Goal: Task Accomplishment & Management: Complete application form

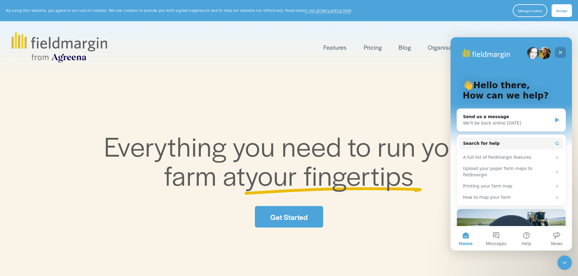
click at [561, 54] on icon "Close" at bounding box center [560, 52] width 5 height 5
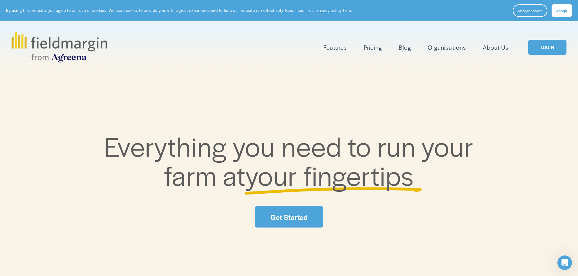
click at [549, 49] on link "LOGIN" at bounding box center [547, 47] width 38 height 15
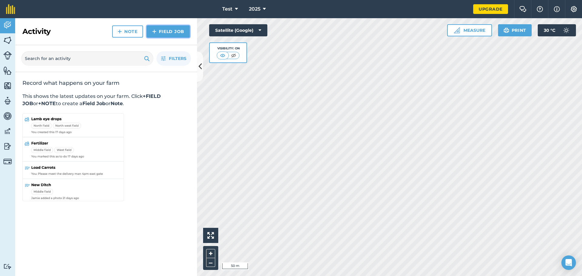
click at [158, 30] on link "Field Job" at bounding box center [168, 31] width 43 height 12
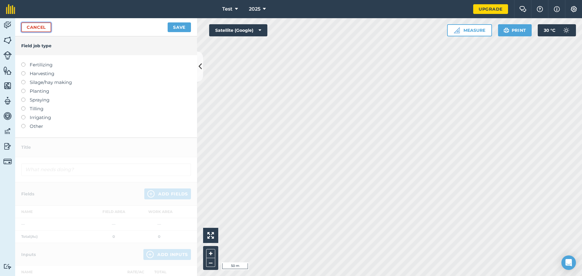
click at [41, 28] on link "Cancel" at bounding box center [36, 27] width 30 height 10
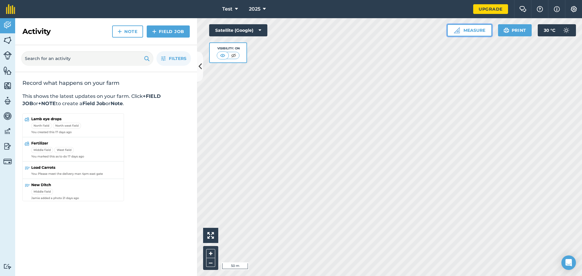
click at [476, 29] on button "Measure" at bounding box center [469, 30] width 45 height 12
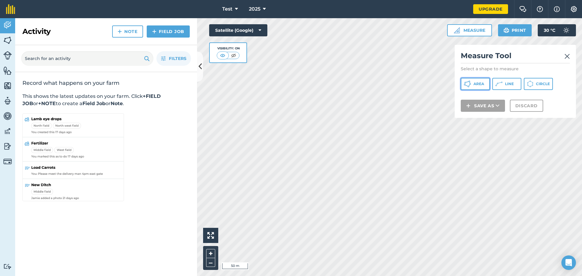
click at [468, 86] on icon at bounding box center [467, 83] width 7 height 7
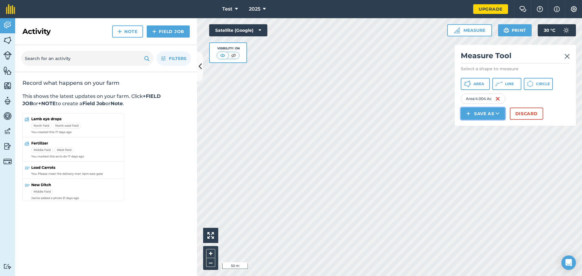
click at [493, 113] on button "Save as" at bounding box center [483, 114] width 44 height 12
click at [486, 127] on link "Field" at bounding box center [483, 127] width 42 height 13
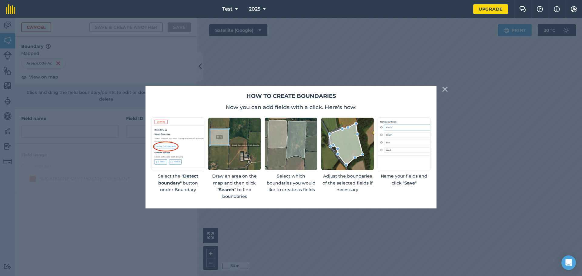
click at [445, 88] on img at bounding box center [445, 89] width 5 height 7
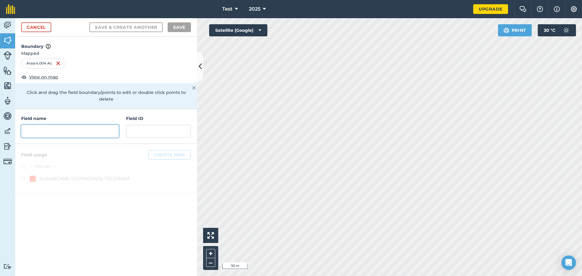
click at [56, 125] on input "text" at bounding box center [70, 131] width 98 height 13
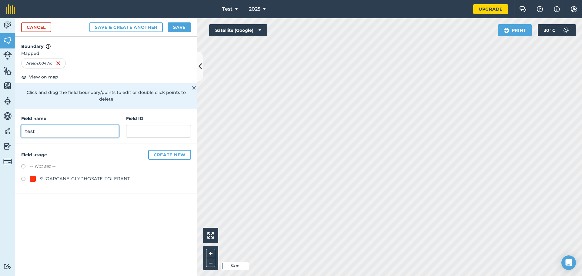
type input "test"
click at [24, 177] on label at bounding box center [25, 180] width 8 height 6
radio input "true"
click at [174, 150] on button "Create new" at bounding box center [169, 155] width 43 height 10
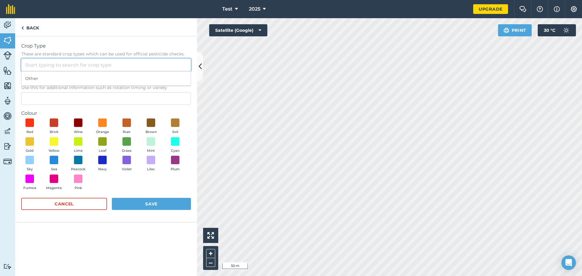
click at [49, 64] on input "Crop Type These are standard crop types which can be used for official pesticid…" at bounding box center [106, 65] width 170 height 13
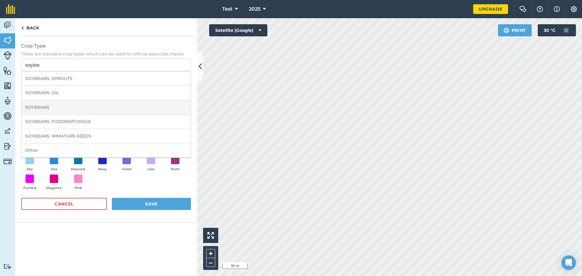
click at [42, 104] on li "SOYBEANS" at bounding box center [106, 107] width 169 height 14
type input "SOYBEANS"
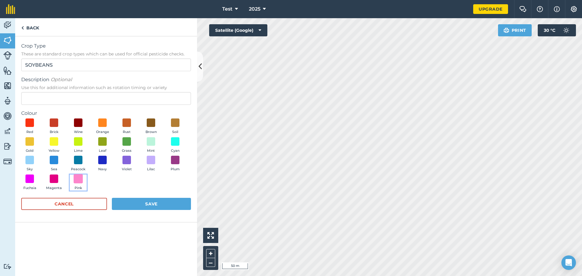
click at [80, 178] on span at bounding box center [78, 178] width 9 height 9
click at [151, 205] on button "Save" at bounding box center [151, 204] width 79 height 12
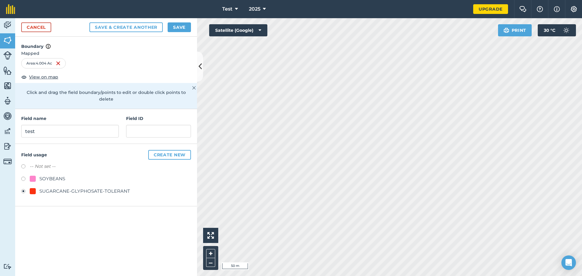
radio input "false"
radio input "true"
click at [174, 150] on button "Create new" at bounding box center [169, 155] width 43 height 10
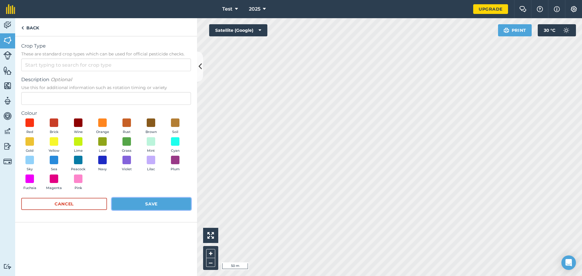
click at [158, 203] on button "Save" at bounding box center [151, 204] width 79 height 12
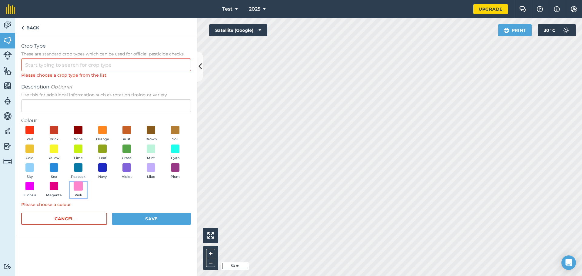
click at [80, 187] on span at bounding box center [78, 186] width 9 height 9
click at [102, 65] on input "Crop Type These are standard crop types which can be used for official pesticid…" at bounding box center [106, 65] width 170 height 13
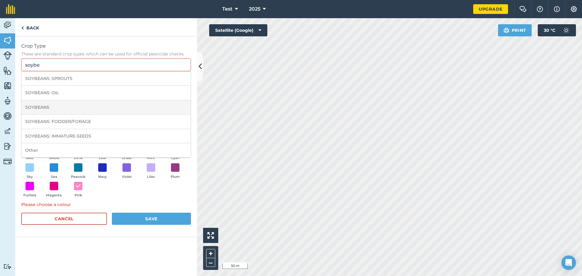
click at [49, 105] on li "SOYBEANS" at bounding box center [106, 107] width 169 height 14
type input "SOYBEANS"
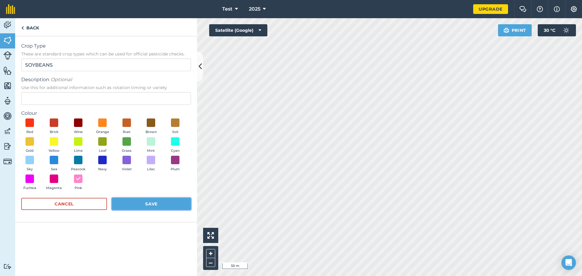
click at [163, 206] on button "Save" at bounding box center [151, 204] width 79 height 12
radio input "false"
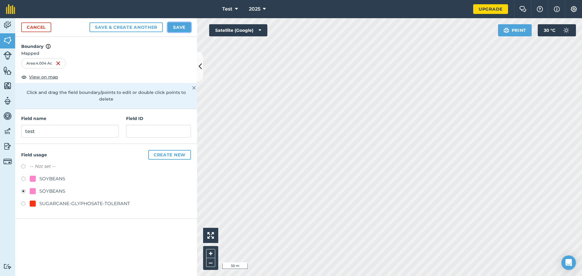
click at [184, 23] on button "Save" at bounding box center [179, 27] width 23 height 10
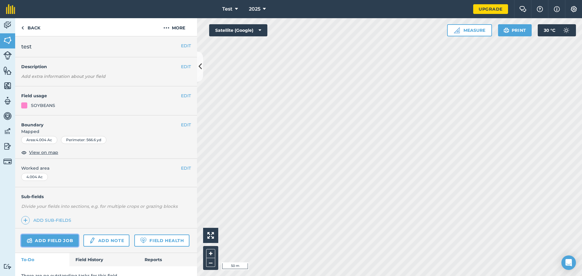
click at [55, 240] on link "Add field job" at bounding box center [49, 241] width 57 height 12
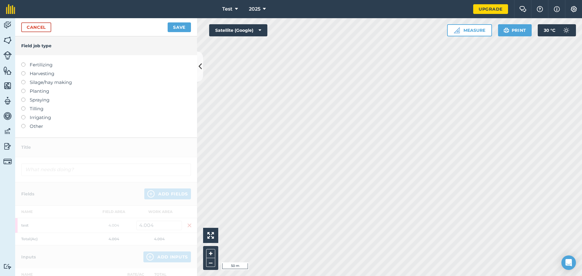
click at [23, 71] on label at bounding box center [25, 71] width 8 height 0
type input "Harvesting"
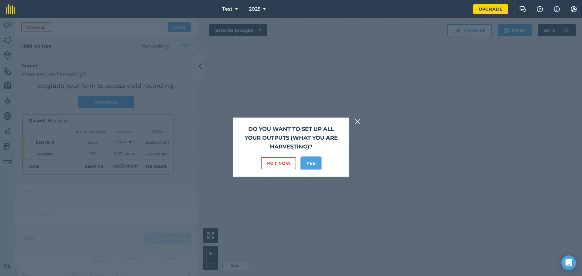
click at [314, 163] on button "Yes" at bounding box center [311, 163] width 20 height 12
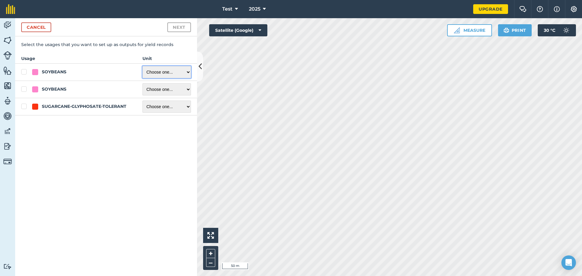
click at [189, 73] on select "Choose one ... Kilograms/kg Metric tonnes/t Litres/L Pounds/lb Imperial tons/t …" at bounding box center [167, 72] width 49 height 12
select select "BUSHEL"
click at [143, 66] on select "Choose one ... Kilograms/kg Metric tonnes/t Litres/L Pounds/lb Imperial tons/t …" at bounding box center [167, 72] width 49 height 12
checkbox input "true"
click at [187, 105] on select "Choose one ... Kilograms/kg Metric tonnes/t Litres/L Pounds/lb Imperial tons/t …" at bounding box center [167, 107] width 49 height 12
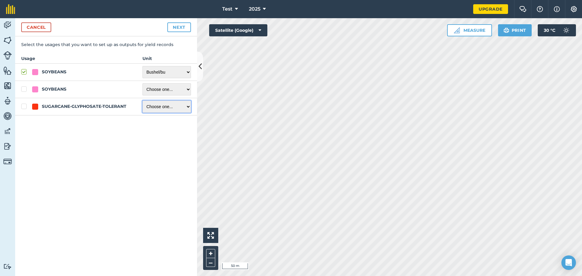
select select "POUNDS"
click at [143, 101] on select "Choose one ... Kilograms/kg Metric tonnes/t Litres/L Pounds/lb Imperial tons/t …" at bounding box center [167, 107] width 49 height 12
checkbox input "true"
click at [189, 89] on select "Choose one ... Kilograms/kg Metric tonnes/t Litres/L Pounds/lb Imperial tons/t …" at bounding box center [167, 89] width 49 height 12
select select "BUSHEL"
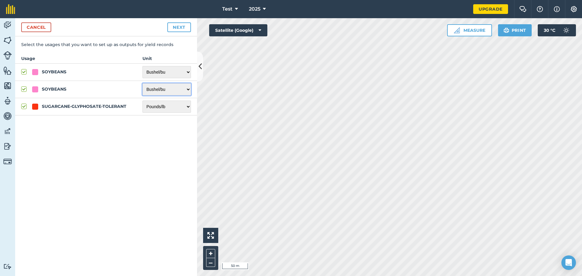
click at [143, 83] on select "Choose one ... Kilograms/kg Metric tonnes/t Litres/L Pounds/lb Imperial tons/t …" at bounding box center [167, 89] width 49 height 12
checkbox input "true"
click at [181, 25] on button "Next" at bounding box center [179, 27] width 24 height 10
select select "BUSHEL"
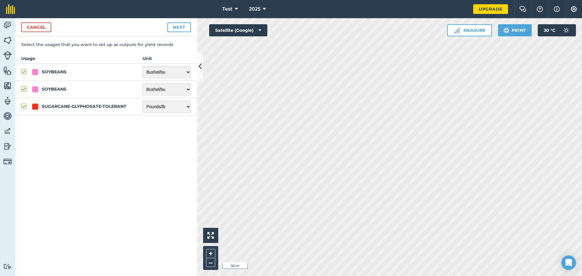
select select "POUNDS"
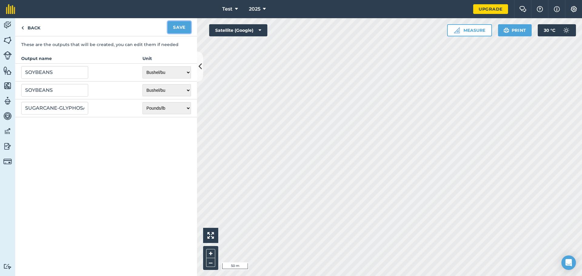
click at [184, 25] on button "Save" at bounding box center [179, 27] width 23 height 12
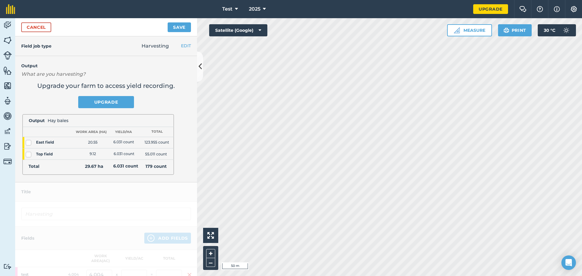
click at [29, 143] on img at bounding box center [98, 144] width 152 height 61
click at [28, 156] on img at bounding box center [98, 144] width 152 height 61
click at [42, 28] on link "Cancel" at bounding box center [36, 27] width 30 height 10
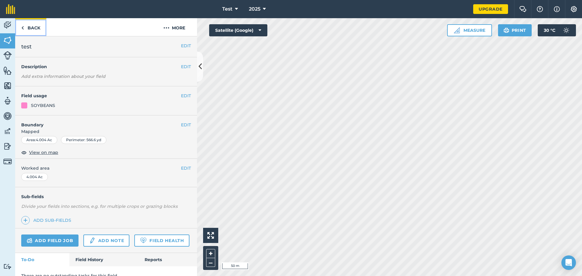
click at [28, 27] on link "Back" at bounding box center [30, 27] width 31 height 18
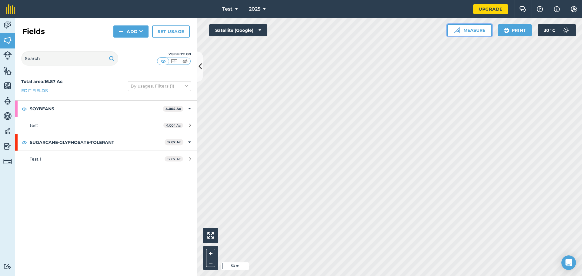
click at [484, 30] on button "Measure" at bounding box center [469, 30] width 45 height 12
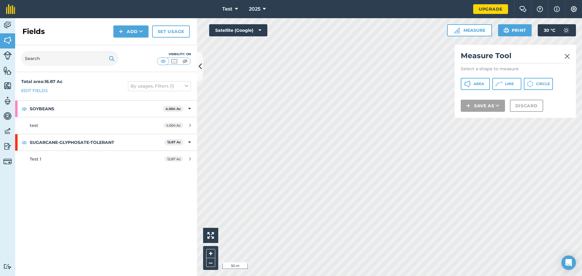
click at [567, 54] on img at bounding box center [567, 56] width 5 height 7
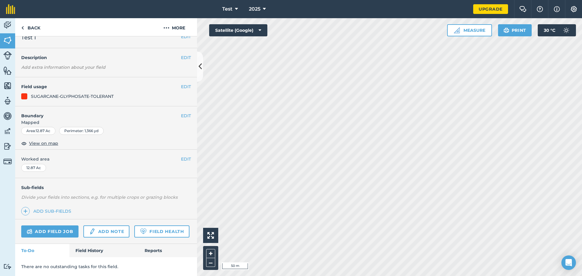
scroll to position [26, 0]
click at [183, 156] on button "EDIT" at bounding box center [186, 159] width 10 height 7
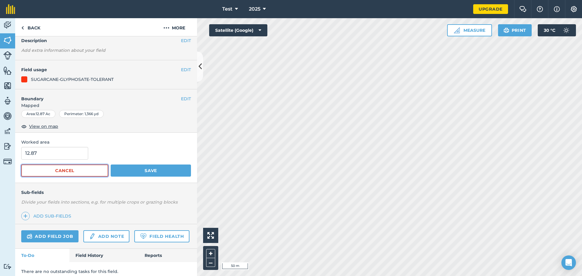
click at [90, 170] on button "Cancel" at bounding box center [64, 171] width 87 height 12
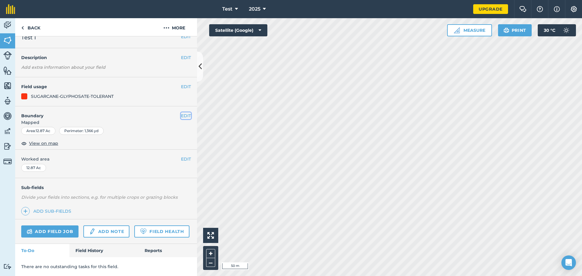
click at [184, 113] on button "EDIT" at bounding box center [186, 116] width 10 height 7
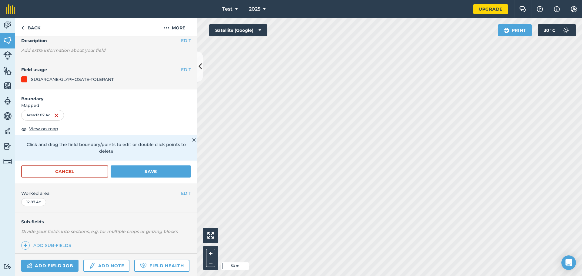
click at [192, 140] on img at bounding box center [194, 140] width 4 height 7
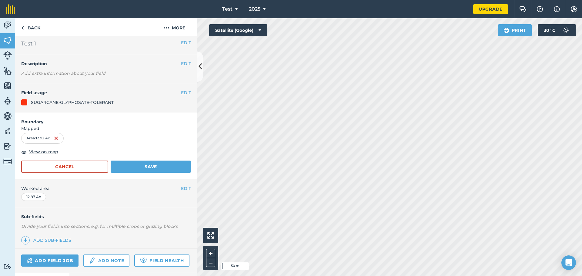
scroll to position [0, 0]
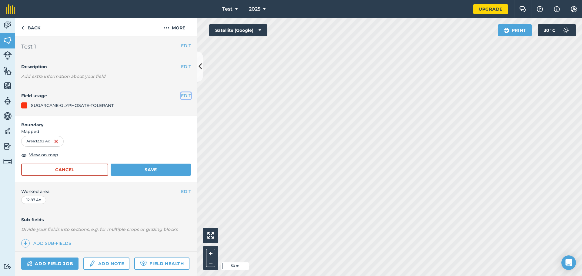
click at [183, 95] on button "EDIT" at bounding box center [186, 96] width 10 height 7
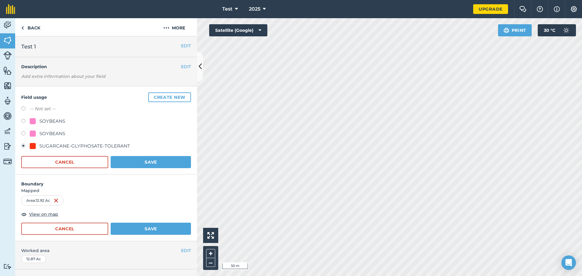
click at [23, 133] on label at bounding box center [25, 134] width 8 height 6
radio input "true"
radio input "false"
click at [156, 162] on button "Save" at bounding box center [151, 162] width 80 height 12
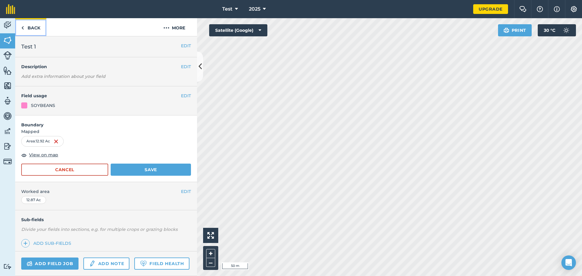
click at [34, 25] on link "Back" at bounding box center [30, 27] width 31 height 18
click at [150, 167] on button "Save" at bounding box center [151, 170] width 80 height 12
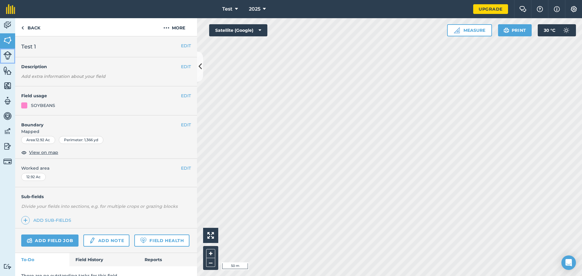
click at [8, 57] on img at bounding box center [7, 55] width 8 height 8
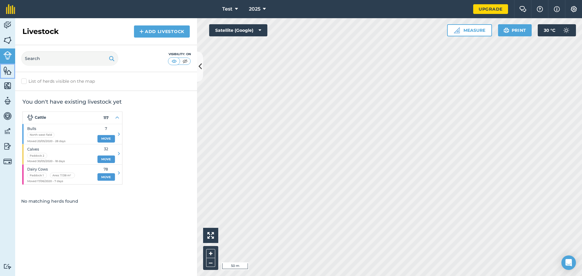
click at [5, 71] on img at bounding box center [7, 70] width 8 height 9
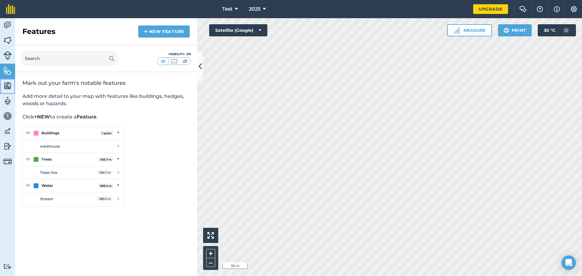
click at [5, 84] on img at bounding box center [7, 85] width 8 height 9
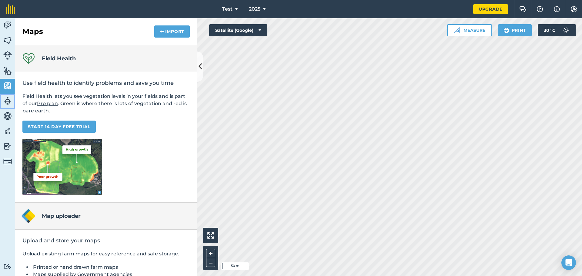
click at [7, 100] on img at bounding box center [7, 100] width 8 height 9
select select "MEMBER"
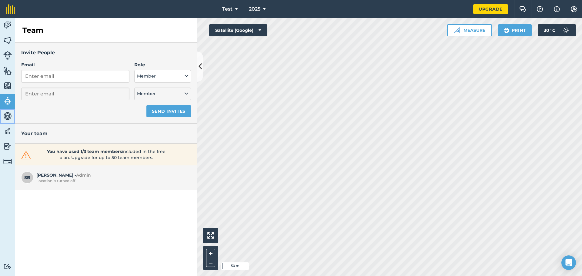
click at [10, 114] on img at bounding box center [7, 116] width 8 height 9
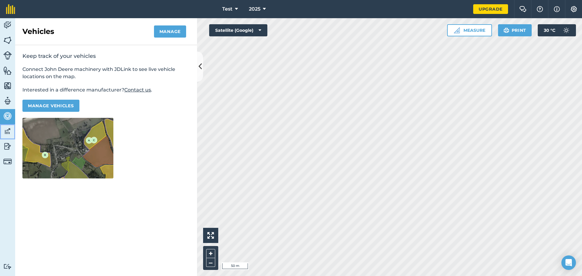
click at [6, 130] on img at bounding box center [7, 131] width 8 height 9
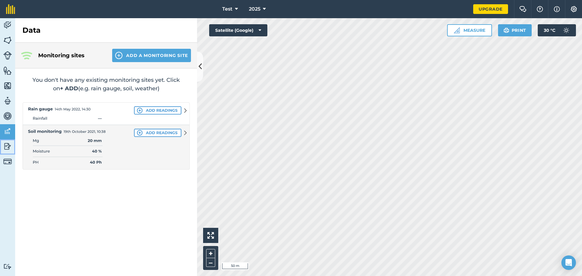
click at [9, 147] on img at bounding box center [7, 146] width 8 height 9
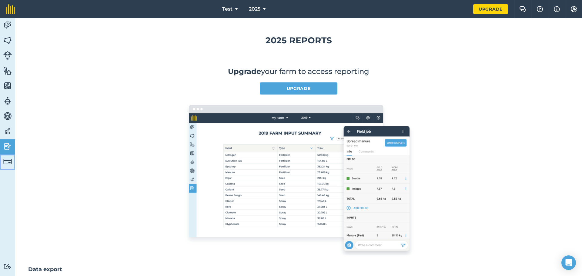
click at [7, 160] on img at bounding box center [7, 161] width 8 height 8
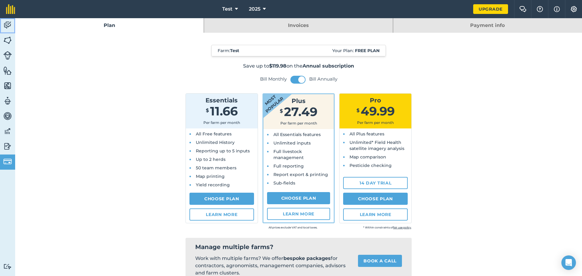
click at [8, 23] on img at bounding box center [7, 25] width 8 height 9
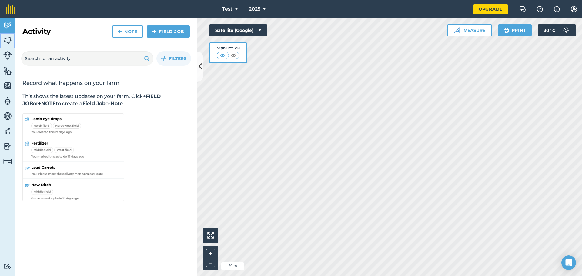
click at [8, 38] on img at bounding box center [7, 40] width 8 height 9
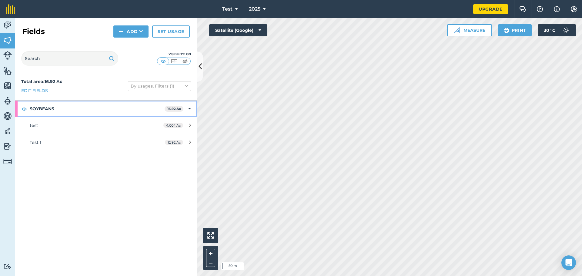
click at [144, 104] on strong "SOYBEANS" at bounding box center [97, 109] width 135 height 16
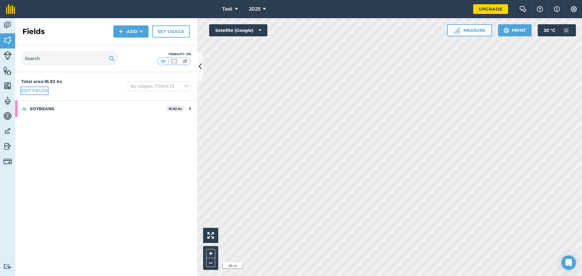
click at [36, 90] on link "Edit fields" at bounding box center [34, 90] width 27 height 7
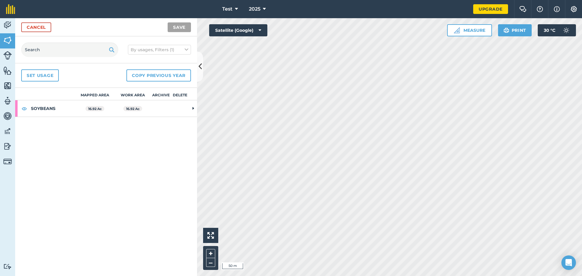
click at [194, 108] on icon at bounding box center [194, 108] width 2 height 5
click at [35, 25] on link "Cancel" at bounding box center [36, 27] width 30 height 10
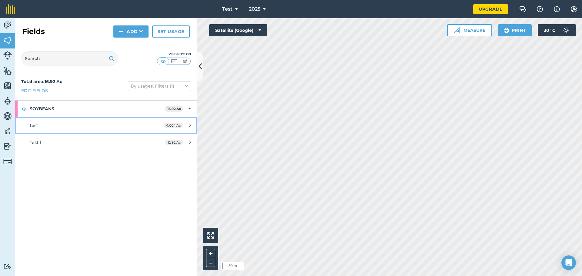
click at [188, 127] on div "4.004 Ac" at bounding box center [177, 125] width 40 height 5
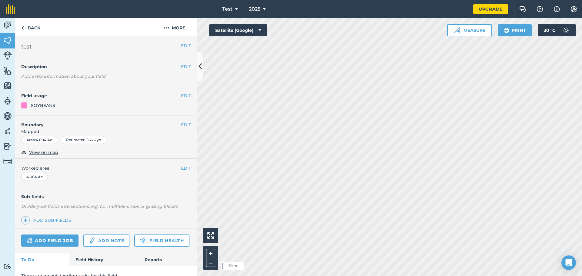
scroll to position [26, 0]
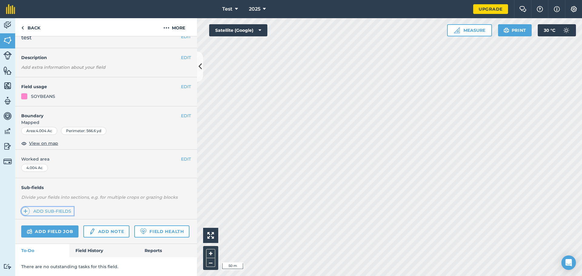
click at [26, 208] on img at bounding box center [25, 211] width 4 height 7
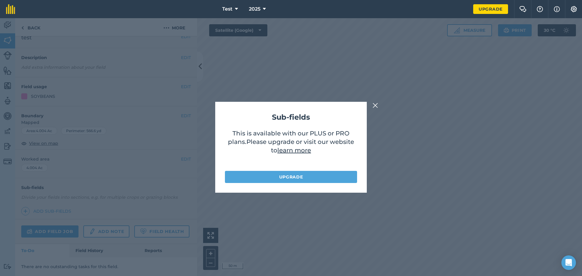
click at [376, 104] on img at bounding box center [375, 105] width 5 height 7
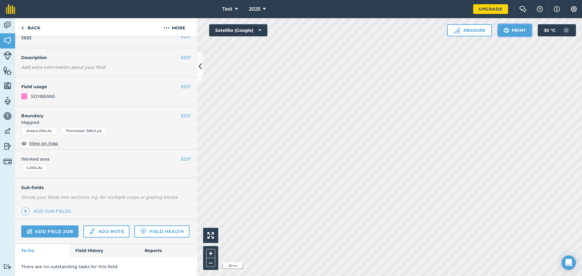
click at [510, 30] on button "Print" at bounding box center [515, 30] width 34 height 12
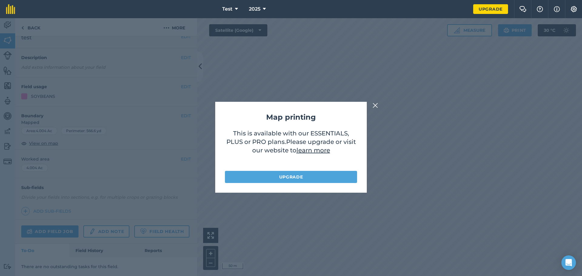
click at [375, 105] on img at bounding box center [375, 105] width 5 height 7
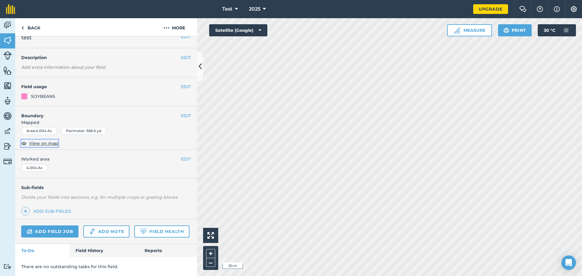
click at [47, 140] on span "View on map" at bounding box center [43, 143] width 29 height 7
click at [182, 156] on button "EDIT" at bounding box center [186, 159] width 10 height 7
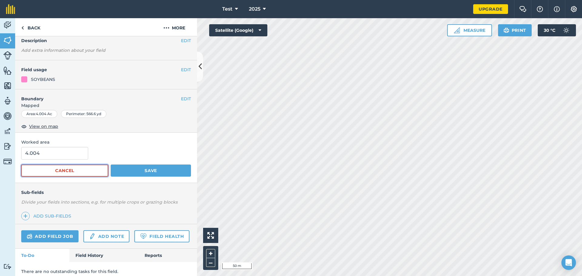
click at [66, 171] on button "Cancel" at bounding box center [64, 171] width 87 height 12
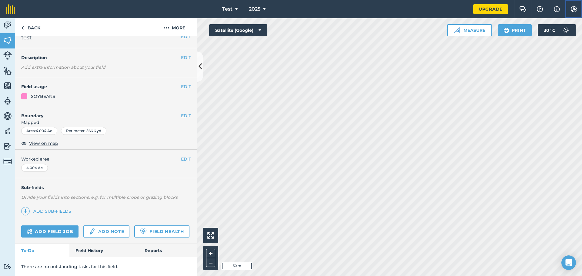
click at [576, 8] on img at bounding box center [574, 9] width 7 height 6
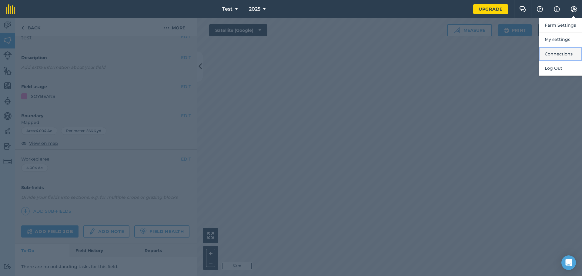
click at [567, 54] on button "Connections" at bounding box center [560, 54] width 43 height 14
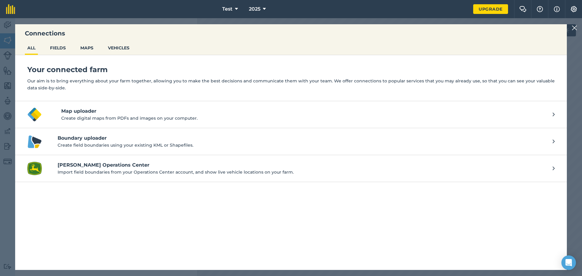
click at [574, 26] on img at bounding box center [574, 27] width 5 height 7
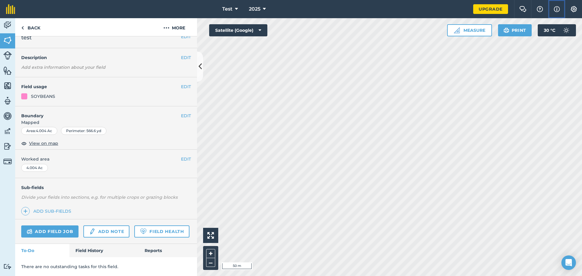
click at [558, 9] on img at bounding box center [557, 8] width 6 height 7
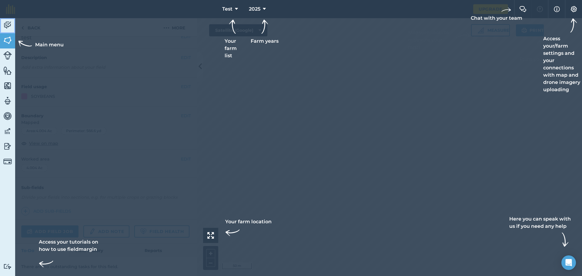
click at [5, 24] on img at bounding box center [7, 25] width 8 height 9
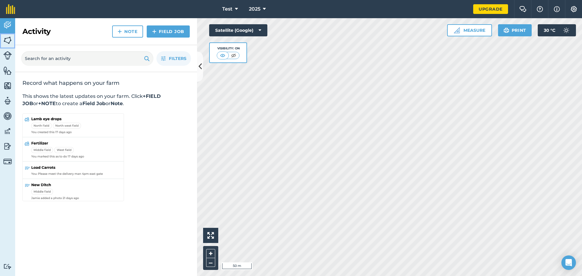
click at [7, 41] on img at bounding box center [7, 40] width 8 height 9
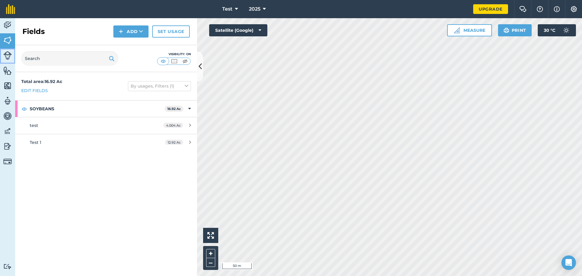
click at [5, 55] on img at bounding box center [7, 55] width 8 height 8
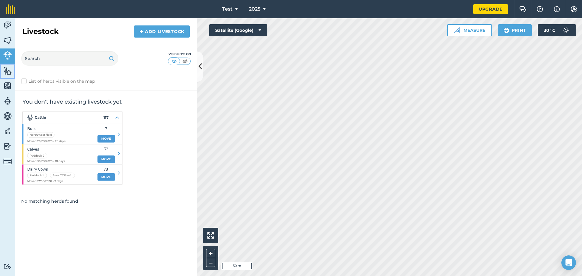
click at [7, 70] on img at bounding box center [7, 70] width 8 height 9
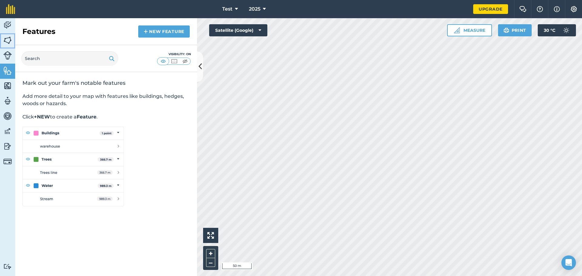
click at [8, 36] on img at bounding box center [7, 40] width 8 height 9
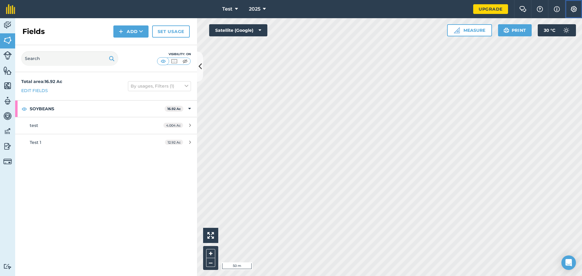
click at [575, 7] on img at bounding box center [574, 9] width 7 height 6
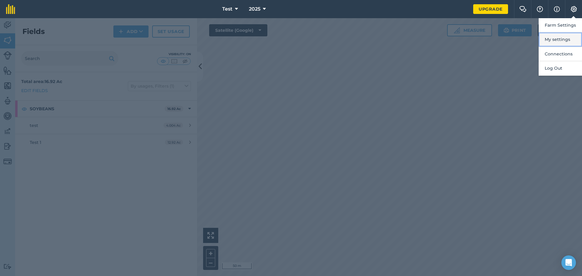
click at [568, 40] on button "My settings" at bounding box center [560, 39] width 43 height 14
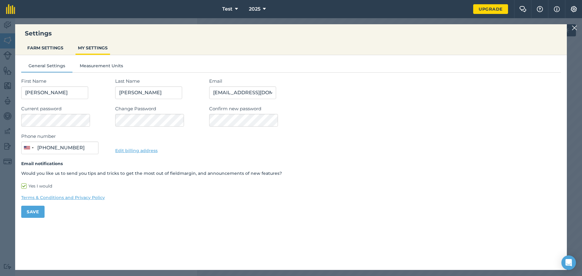
type input "(337) 230-3491"
click at [98, 66] on button "Measurement Units" at bounding box center [101, 66] width 58 height 9
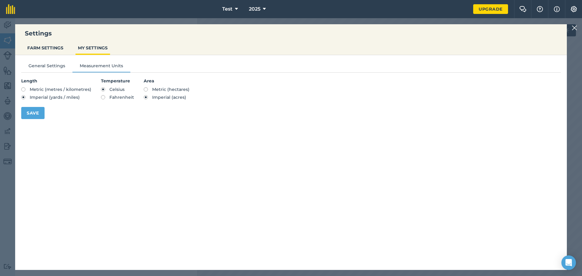
click at [101, 97] on label "Fahrenheit" at bounding box center [117, 97] width 33 height 4
radio input "true"
radio input "false"
click at [37, 113] on button "Save" at bounding box center [32, 113] width 23 height 12
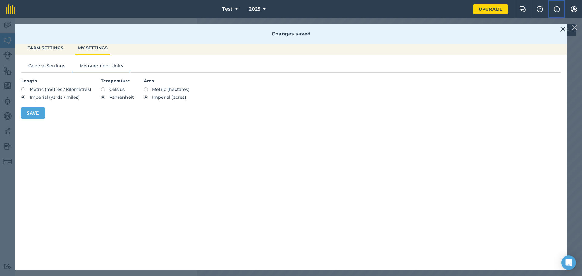
click at [561, 10] on button "Info" at bounding box center [556, 9] width 17 height 18
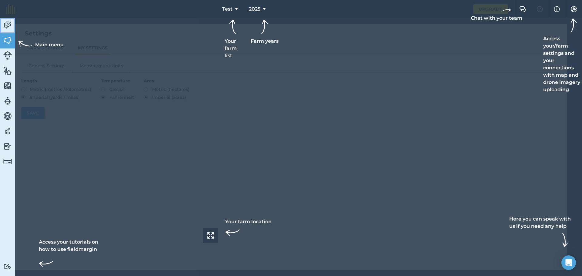
click at [7, 23] on img at bounding box center [7, 25] width 8 height 9
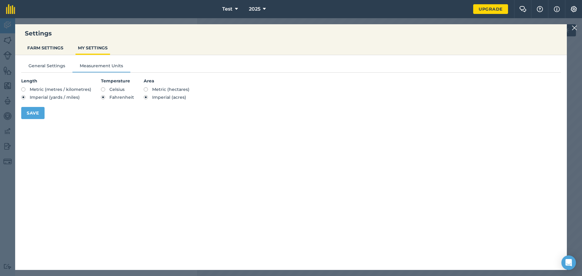
click at [7, 40] on div "Settings FARM SETTINGS MY SETTINGS General Settings Measurement Units Length Me…" at bounding box center [291, 147] width 582 height 258
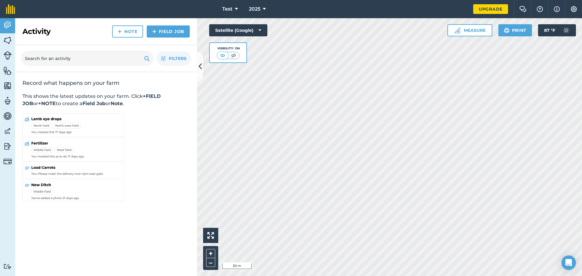
click at [46, 192] on img at bounding box center [73, 157] width 102 height 89
click at [45, 192] on img at bounding box center [73, 157] width 102 height 89
click at [77, 194] on img at bounding box center [73, 157] width 102 height 89
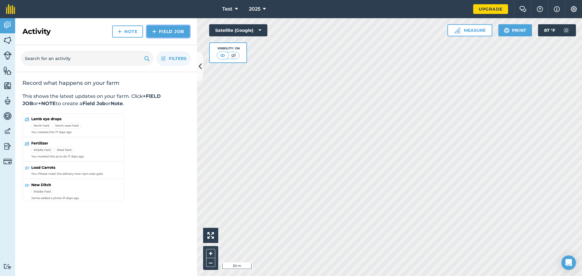
click at [171, 30] on link "Field Job" at bounding box center [168, 31] width 43 height 12
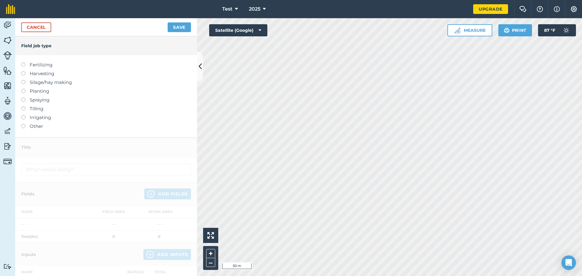
click at [22, 124] on label at bounding box center [25, 124] width 8 height 0
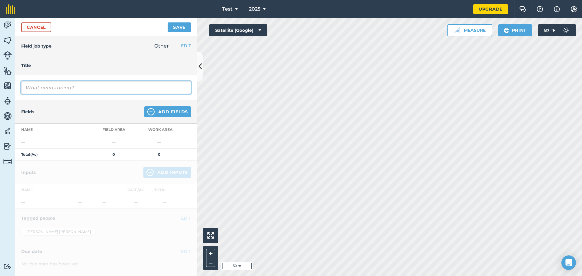
click at [85, 88] on input "text" at bounding box center [106, 87] width 170 height 13
type input "test"
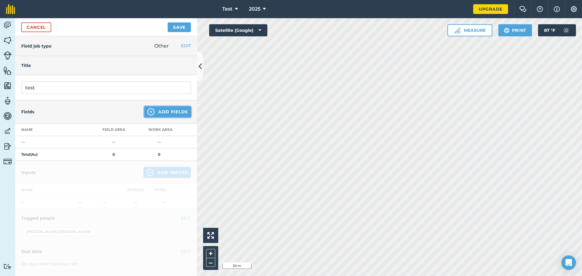
click at [148, 113] on img at bounding box center [150, 111] width 7 height 7
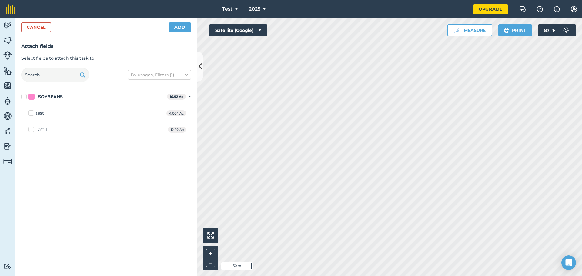
click at [188, 98] on div "SOYBEANS 16.92 Ac Toggle showing SOYBEANS fields" at bounding box center [106, 97] width 182 height 17
click at [175, 96] on strong "16.92 Ac" at bounding box center [177, 97] width 14 height 4
click at [24, 96] on label "SOYBEANS" at bounding box center [92, 97] width 143 height 6
click at [24, 96] on input "SOYBEANS" at bounding box center [23, 96] width 4 height 4
checkbox input "true"
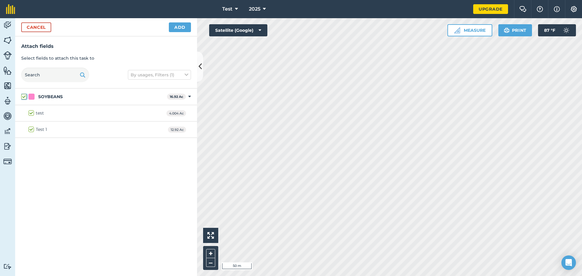
checkbox input "true"
click at [180, 25] on button "Add" at bounding box center [180, 27] width 22 height 10
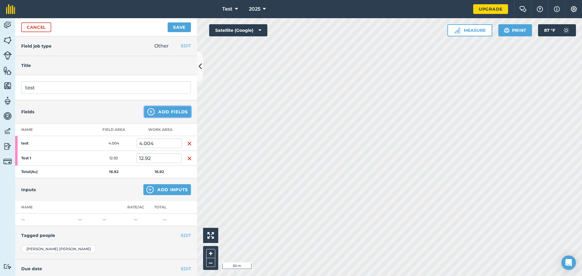
click at [148, 113] on img at bounding box center [150, 111] width 7 height 7
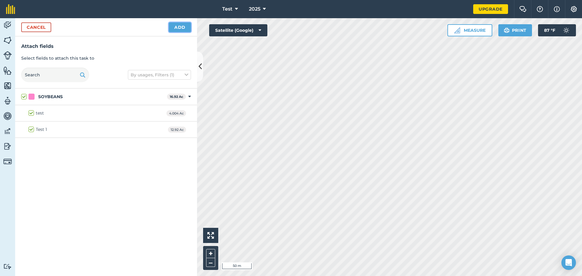
click at [182, 23] on button "Add" at bounding box center [180, 27] width 22 height 10
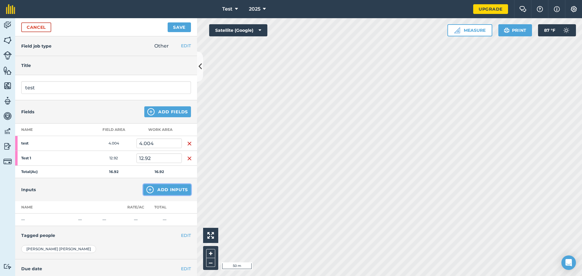
click at [147, 190] on img at bounding box center [150, 189] width 7 height 7
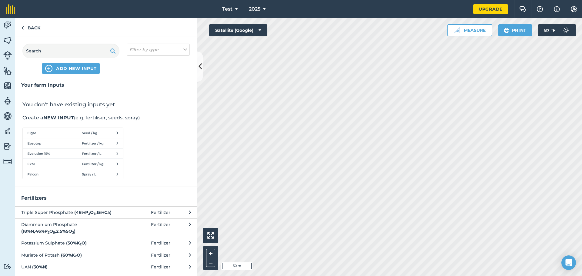
scroll to position [59, 0]
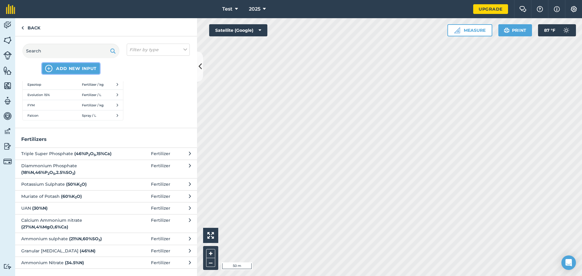
click at [48, 68] on img at bounding box center [48, 68] width 7 height 7
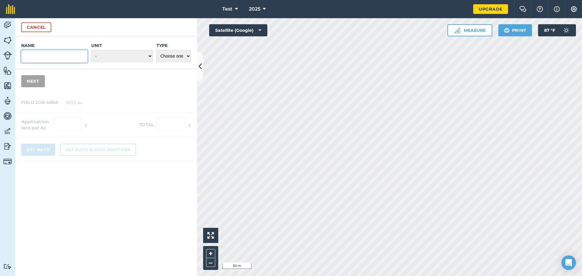
click at [49, 58] on input "Name" at bounding box center [54, 56] width 66 height 13
type input "steve"
click at [149, 56] on select "- Grams/g Kilograms/kg Metric tonnes/t Millilitres/ml Litres/L Ounces/oz Pounds…" at bounding box center [122, 56] width 62 height 12
select select "POUNDS"
click at [91, 50] on select "- Grams/g Kilograms/kg Metric tonnes/t Millilitres/ml Litres/L Ounces/oz Pounds…" at bounding box center [122, 56] width 62 height 12
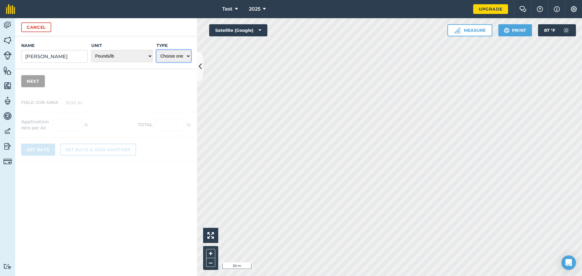
click at [189, 55] on select "Choose one Fertilizer Seed Spray Fuel Other" at bounding box center [174, 56] width 35 height 12
select select "SEED"
click at [157, 50] on select "Choose one Fertilizer Seed Spray Fuel Other" at bounding box center [174, 56] width 35 height 12
click at [38, 80] on button "Next" at bounding box center [33, 81] width 24 height 12
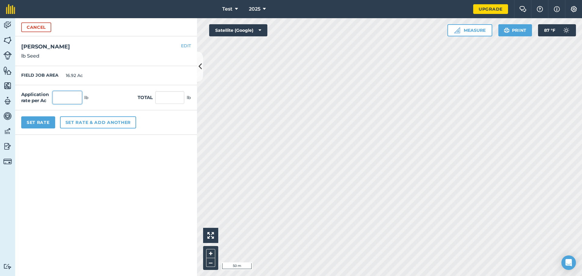
click at [72, 99] on input "text" at bounding box center [67, 97] width 29 height 13
type input "50"
type input "846"
click at [169, 100] on input "846" at bounding box center [169, 97] width 29 height 13
click at [41, 123] on button "Set Rate" at bounding box center [38, 122] width 34 height 12
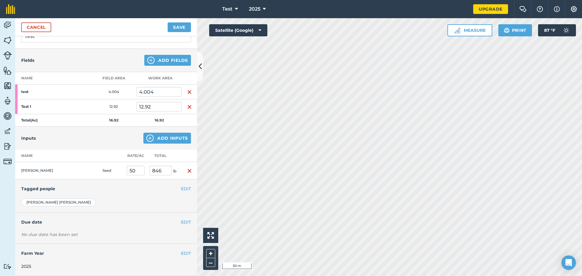
scroll to position [0, 0]
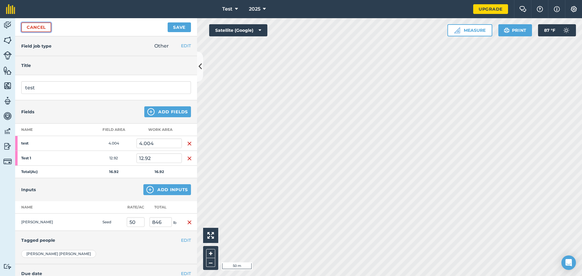
click at [42, 27] on link "Cancel" at bounding box center [36, 27] width 30 height 10
